Goal: Complete application form: Complete application form

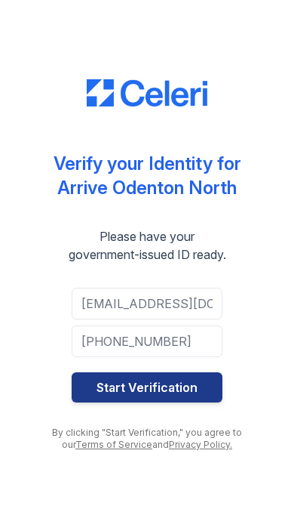
click at [174, 383] on button "Start Verification" at bounding box center [147, 387] width 151 height 30
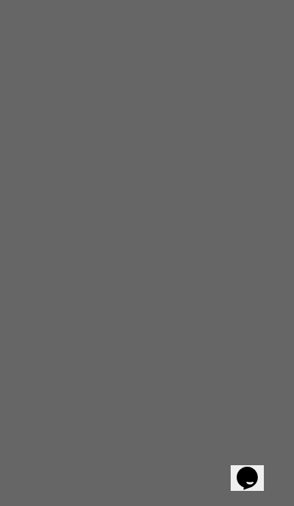
click at [249, 465] on button "Opens Chat This icon Opens the chat window." at bounding box center [247, 478] width 33 height 26
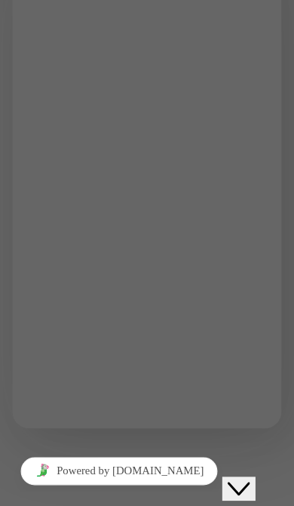
type input "Dametrius Henson"
click at [140, 448] on input "* Email" at bounding box center [97, 456] width 134 height 16
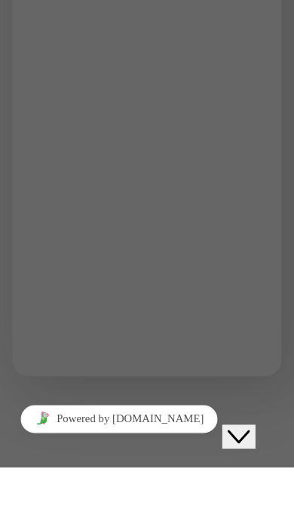
scroll to position [48, 0]
type input "[EMAIL_ADDRESS][DOMAIN_NAME]"
click at [142, 426] on textarea "* Message" at bounding box center [98, 439] width 137 height 27
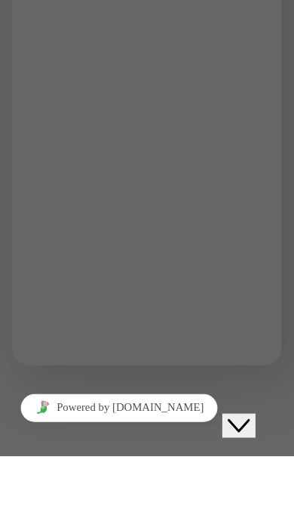
scroll to position [38, 0]
type textarea "I don’t have 4 pay stubs . I just started working . I have - that I uploaded . …"
click at [61, 477] on button "Submit" at bounding box center [39, 495] width 43 height 36
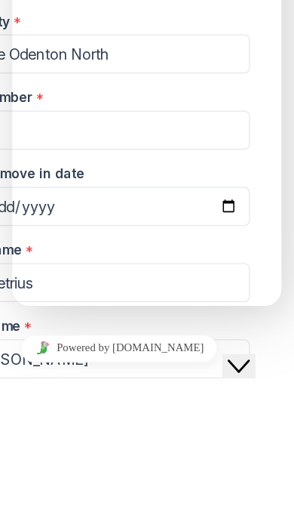
type textarea "C"
type textarea "B"
type textarea "Job Pay Stub"
click at [61, 417] on button "Submit" at bounding box center [39, 435] width 43 height 36
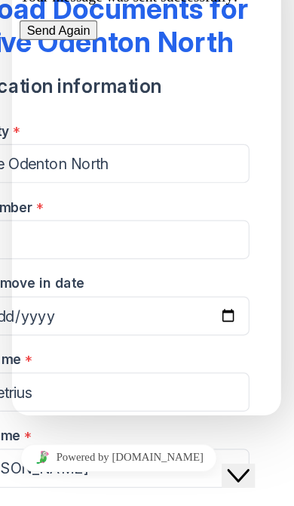
click at [82, 20] on button "Send Again" at bounding box center [49, 13] width 63 height 16
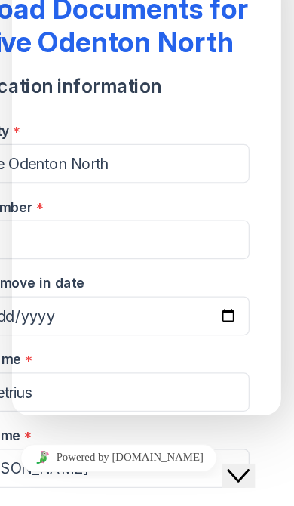
scroll to position [20, 0]
click at [249, 463] on button "Close Chat This icon closes the chat window." at bounding box center [235, 467] width 27 height 20
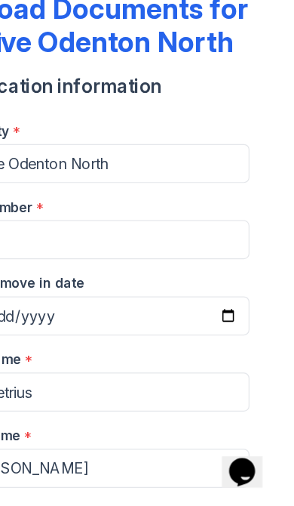
click at [251, 453] on div "Opens Chat This icon Opens the chat window." at bounding box center [238, 464] width 24 height 24
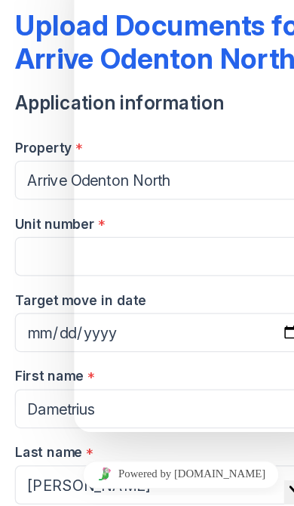
click at [80, 376] on div "Please fill out the form below and we will get back to you as soon as possible.…" at bounding box center [183, 478] width 207 height 204
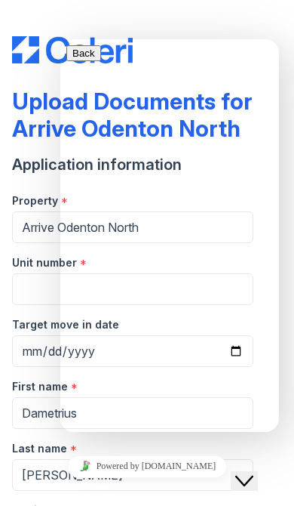
scroll to position [48, 0]
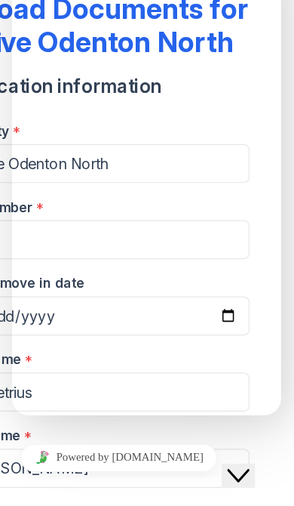
scroll to position [32, 0]
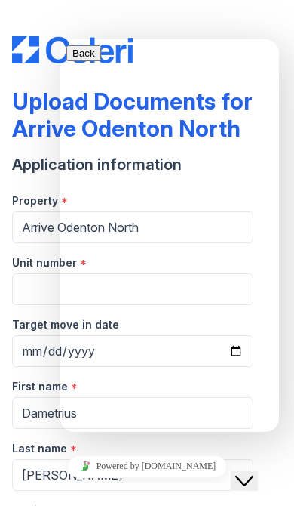
scroll to position [48, 0]
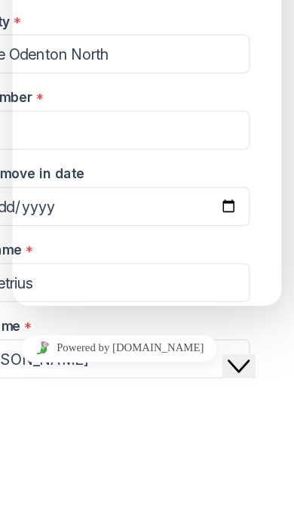
type textarea "Offer letter"
click at [61, 417] on button "Submit" at bounding box center [39, 435] width 43 height 36
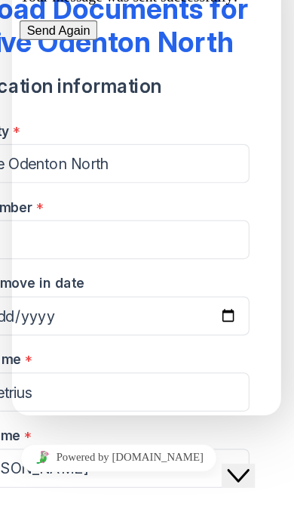
click at [82, 20] on button "Send Again" at bounding box center [49, 13] width 63 height 16
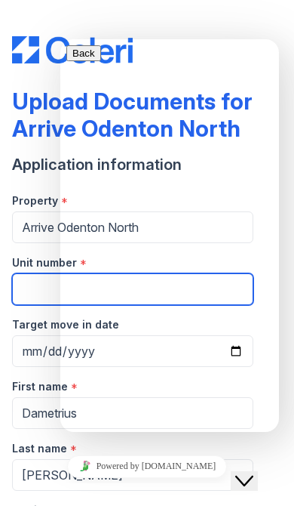
click at [23, 300] on input "Unit number" at bounding box center [133, 289] width 242 height 32
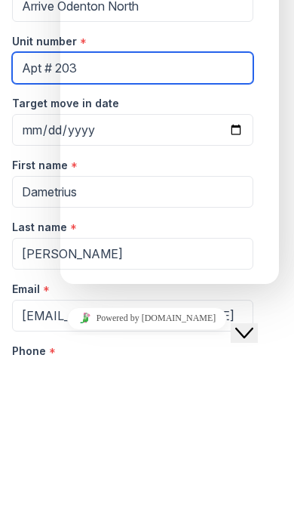
scroll to position [76, 0]
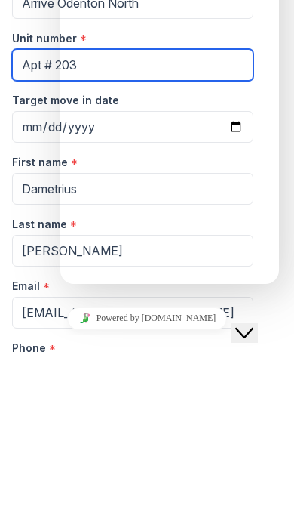
type input "Apt # 203"
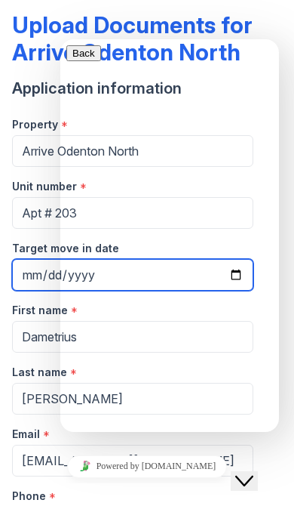
click at [22, 280] on input "Target move in date" at bounding box center [133, 275] width 242 height 32
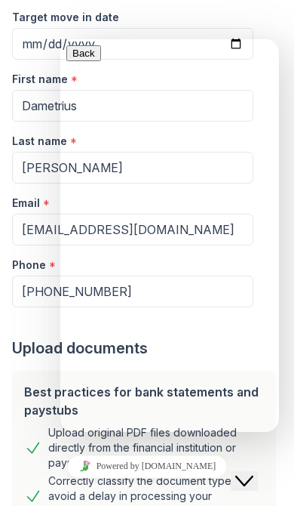
scroll to position [308, 0]
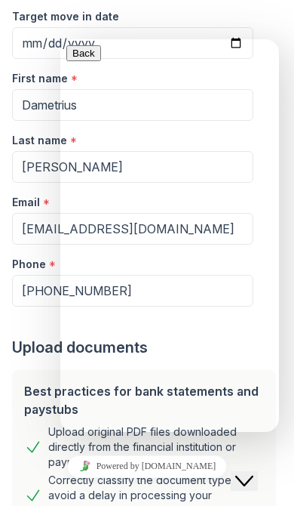
click at [254, 472] on div "Close Chat This icon closes the chat window." at bounding box center [244, 481] width 18 height 18
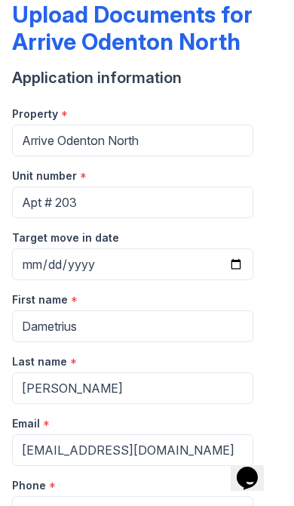
scroll to position [88, 0]
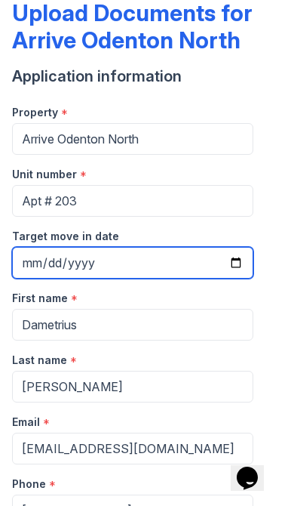
click at [215, 267] on input "2025-08-27" at bounding box center [133, 263] width 242 height 32
type input "2025-09-26"
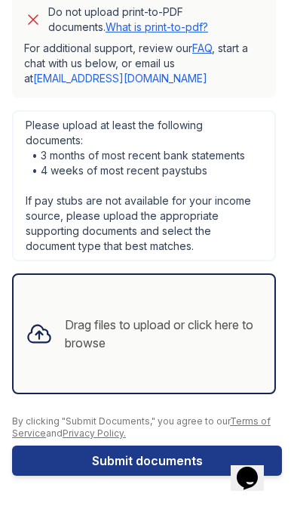
scroll to position [906, 0]
click at [92, 459] on button "Submit documents" at bounding box center [147, 460] width 270 height 30
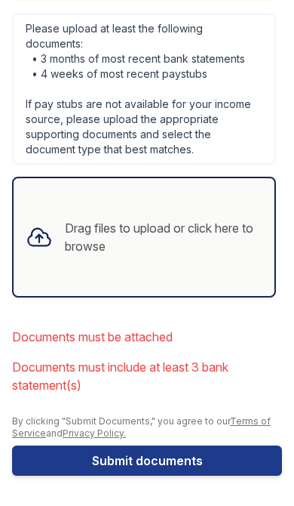
scroll to position [1038, 0]
click at [86, 467] on button "Submit documents" at bounding box center [147, 460] width 270 height 30
click at [91, 228] on div "Drag files to upload or click here to browse" at bounding box center [164, 237] width 198 height 36
click at [97, 232] on div "Drag files to upload or click here to browse" at bounding box center [164, 237] width 198 height 36
click at [71, 220] on div "Drag files to upload or click here to browse" at bounding box center [164, 237] width 198 height 36
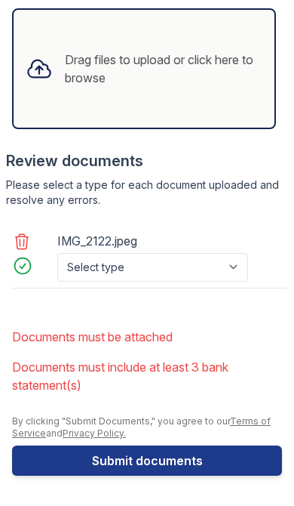
scroll to position [1207, 0]
click at [202, 466] on button "Submit documents" at bounding box center [147, 460] width 270 height 30
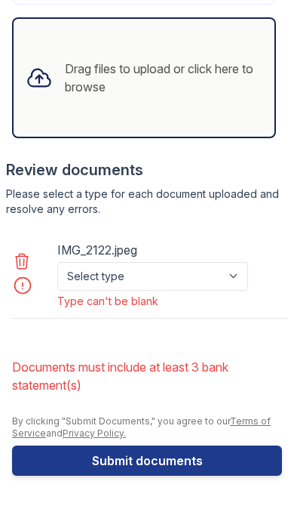
scroll to position [1198, 0]
click at [205, 463] on button "Submit documents" at bounding box center [147, 460] width 270 height 30
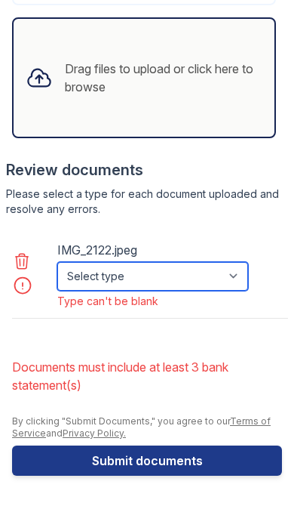
click at [212, 283] on select "Select type Paystub Bank Statement Offer Letter Tax Documents Benefit Award Let…" at bounding box center [152, 276] width 191 height 29
select select "offer_letter"
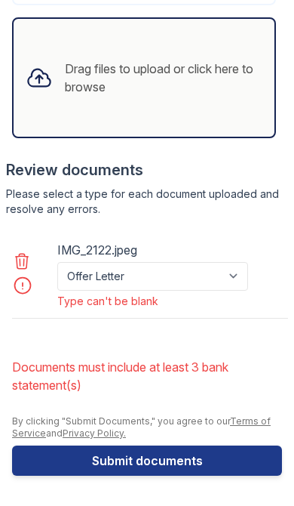
click at [202, 459] on button "Submit documents" at bounding box center [147, 460] width 270 height 30
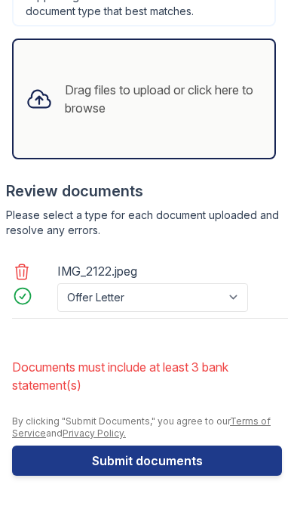
scroll to position [1177, 0]
click at [198, 466] on button "Submit documents" at bounding box center [147, 460] width 270 height 30
click at [196, 474] on button "Submit documents" at bounding box center [147, 460] width 270 height 30
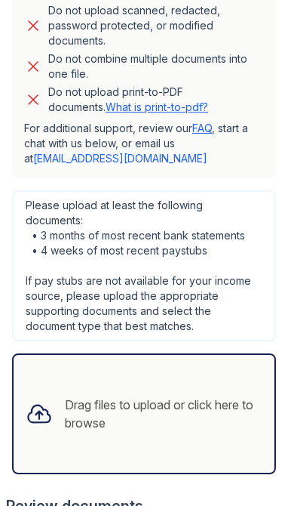
scroll to position [969, 0]
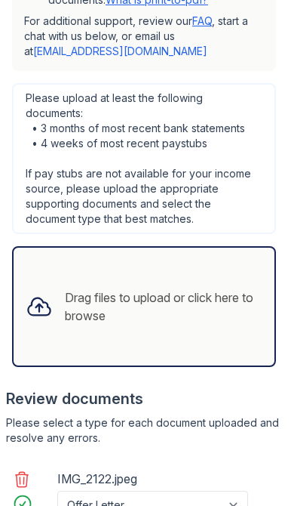
click at [66, 315] on div "Drag files to upload or click here to browse" at bounding box center [164, 306] width 198 height 36
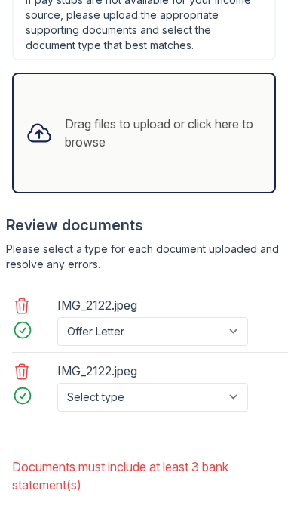
scroll to position [1144, 0]
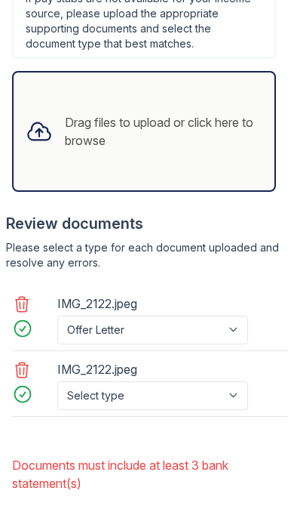
click at [112, 135] on div "Drag files to upload or click here to browse" at bounding box center [164, 131] width 198 height 36
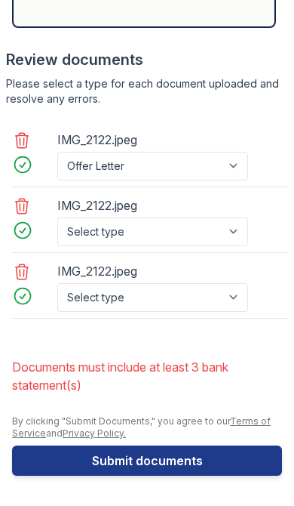
scroll to position [1308, 0]
click at [196, 462] on button "Submit documents" at bounding box center [147, 460] width 270 height 30
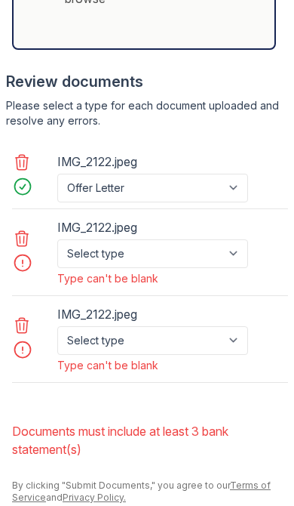
scroll to position [1287, 0]
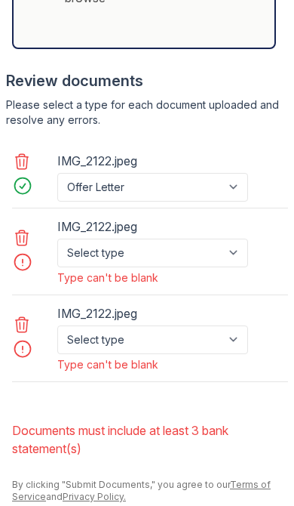
click at [19, 243] on icon at bounding box center [22, 238] width 18 height 18
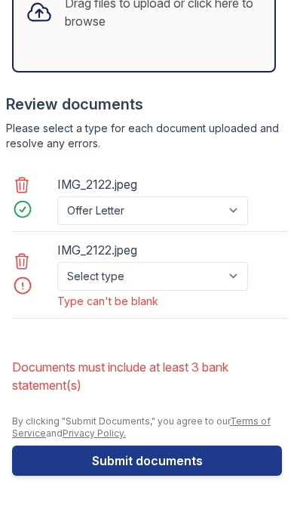
click at [20, 265] on icon at bounding box center [22, 261] width 13 height 15
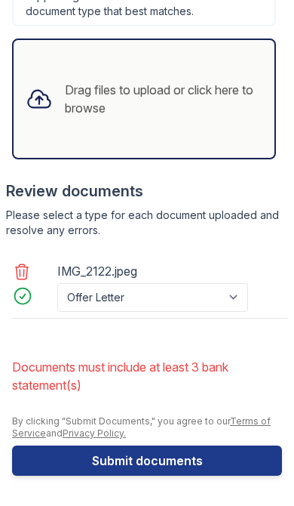
scroll to position [1177, 0]
click at [199, 469] on button "Submit documents" at bounding box center [147, 460] width 270 height 30
click at [195, 475] on button "Submit documents" at bounding box center [147, 460] width 270 height 30
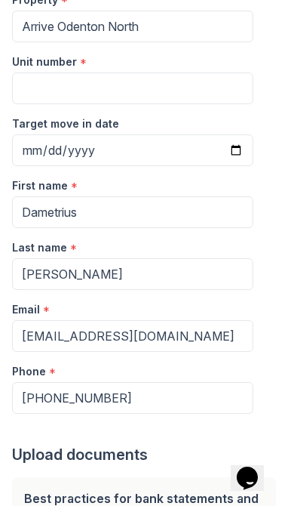
scroll to position [209, 0]
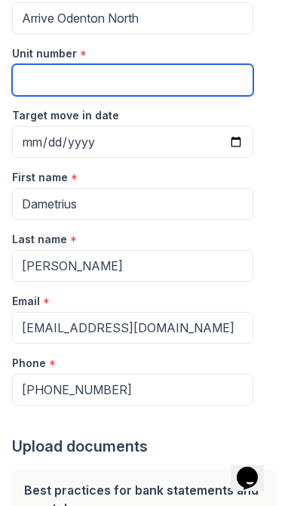
click at [39, 80] on input "Unit number" at bounding box center [133, 80] width 242 height 32
type input "203"
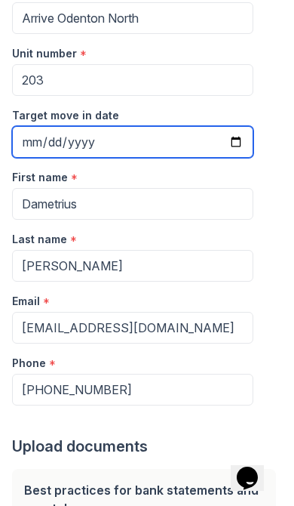
click at [35, 145] on input "Target move in date" at bounding box center [133, 142] width 242 height 32
type input "[DATE]"
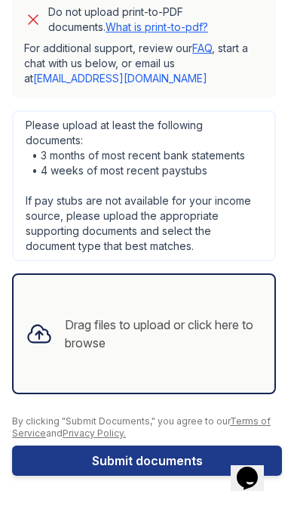
scroll to position [906, 0]
click at [59, 346] on div "Drag files to upload or click here to browse" at bounding box center [144, 333] width 261 height 51
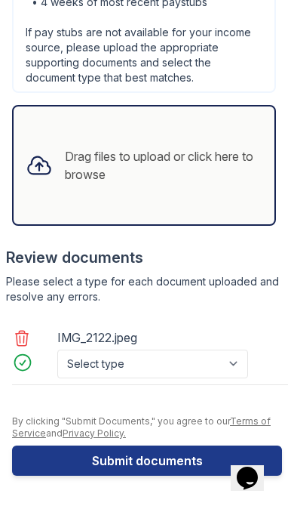
scroll to position [1074, 0]
click at [195, 461] on button "Submit documents" at bounding box center [147, 460] width 270 height 30
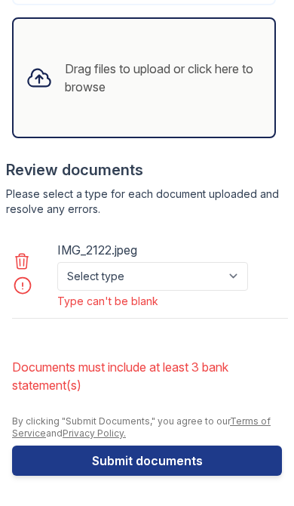
scroll to position [1198, 0]
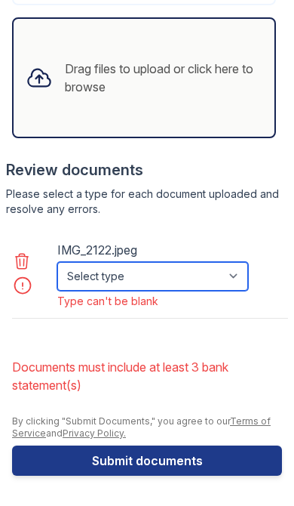
click at [223, 274] on select "Select type Paystub Bank Statement Offer Letter Tax Documents Benefit Award Let…" at bounding box center [152, 276] width 191 height 29
select select "bank_statement"
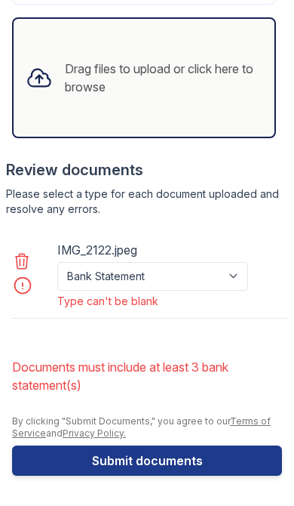
click at [189, 454] on button "Submit documents" at bounding box center [147, 460] width 270 height 30
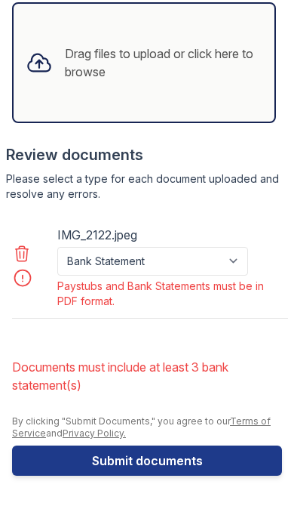
scroll to position [1213, 0]
click at [195, 459] on button "Submit documents" at bounding box center [147, 460] width 270 height 30
